Goal: Communication & Community: Answer question/provide support

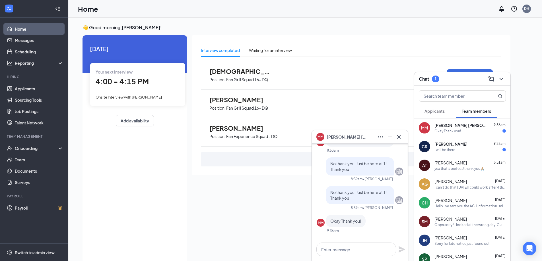
click at [443, 146] on span "[PERSON_NAME]" at bounding box center [450, 144] width 33 height 6
click at [364, 244] on textarea at bounding box center [356, 250] width 80 height 14
type textarea "Thank you [PERSON_NAME]!"
click at [398, 249] on icon "Plane" at bounding box center [401, 249] width 7 height 7
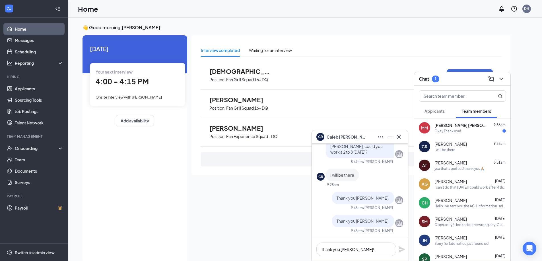
click at [468, 131] on div "Okay Thank you!" at bounding box center [469, 131] width 71 height 5
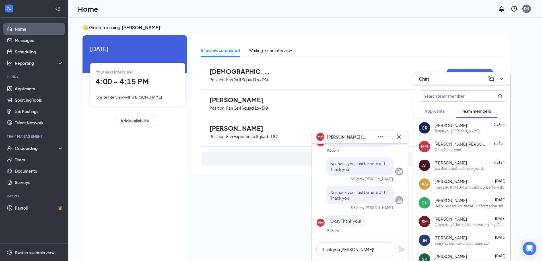
click at [390, 135] on icon "Minimize" at bounding box center [389, 137] width 7 height 7
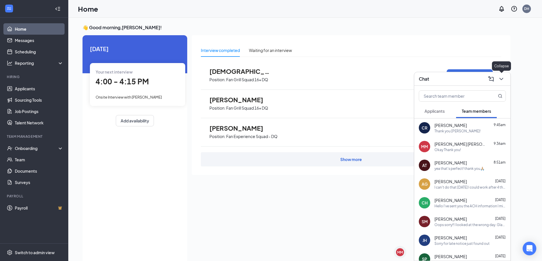
click at [505, 78] on button at bounding box center [501, 79] width 9 height 9
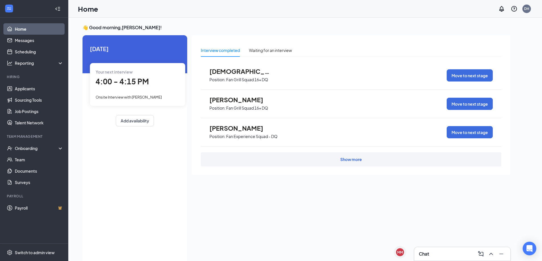
click at [137, 84] on span "4:00 - 4:15 PM" at bounding box center [122, 81] width 53 height 9
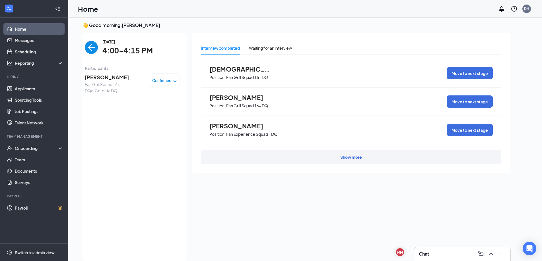
click at [113, 79] on span "[PERSON_NAME]" at bounding box center [115, 77] width 60 height 8
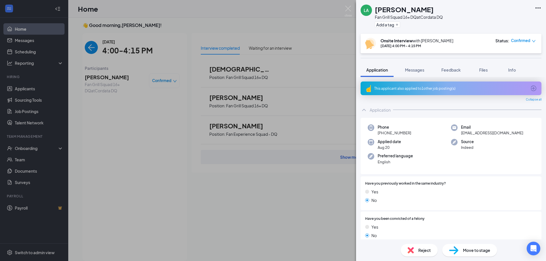
click at [219, 185] on div "LA [PERSON_NAME] Fan Grill Squad 16+ DQ at Cordata DQ Add a tag Onsite Intervie…" at bounding box center [273, 130] width 546 height 261
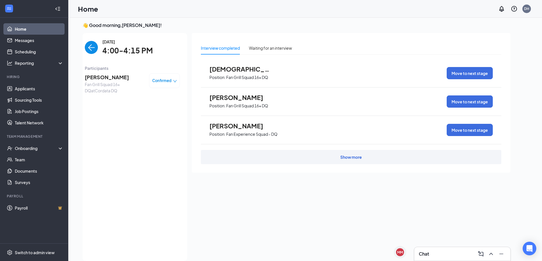
click at [15, 24] on link "Home" at bounding box center [39, 28] width 49 height 11
